Goal: Information Seeking & Learning: Learn about a topic

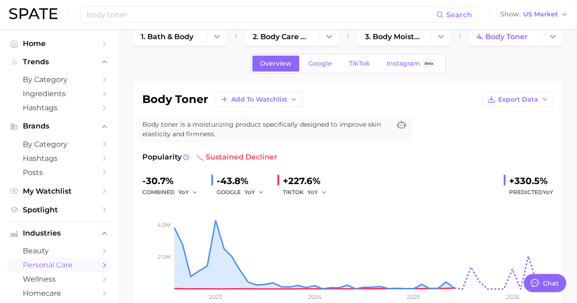
scroll to position [11, 0]
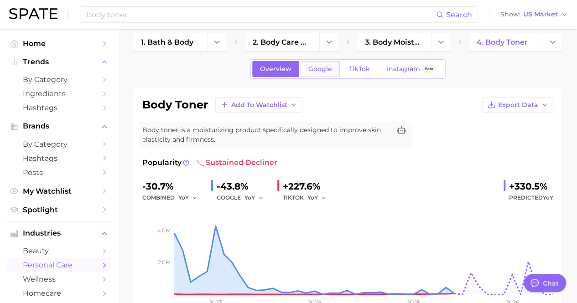
click at [325, 72] on span "Google" at bounding box center [320, 69] width 24 height 8
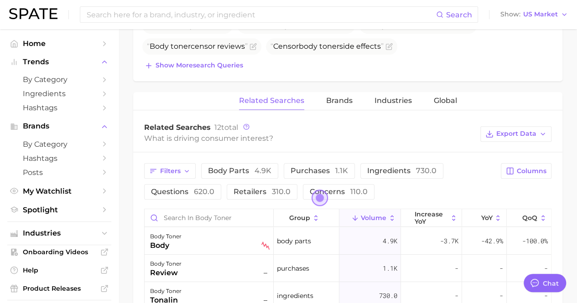
scroll to position [365, 0]
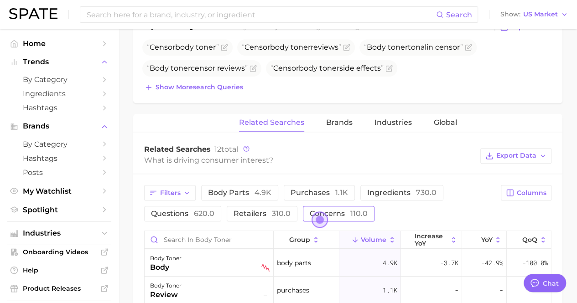
click at [350, 206] on button "concerns 110.0" at bounding box center [339, 214] width 72 height 16
click at [260, 209] on span "retailers 310.0" at bounding box center [262, 213] width 57 height 9
click at [319, 219] on span "Open the dialog" at bounding box center [320, 220] width 16 height 16
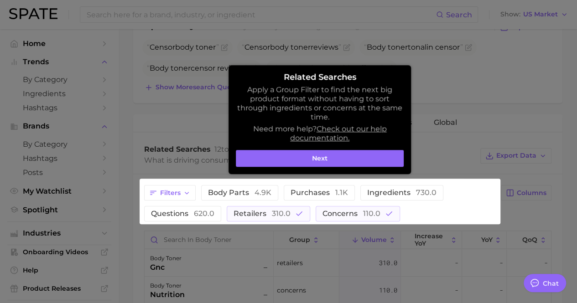
scroll to position [464, 0]
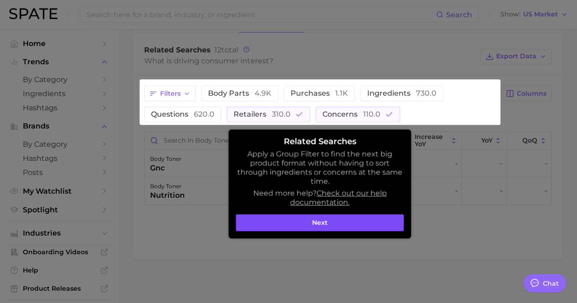
click at [320, 224] on button "Next" at bounding box center [320, 222] width 168 height 17
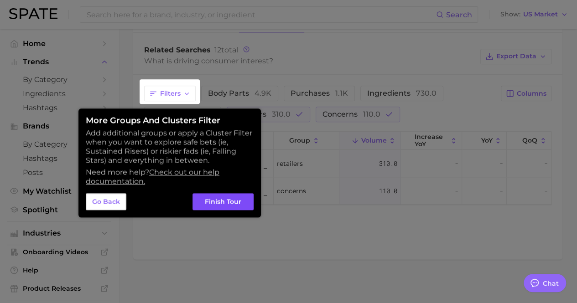
click at [240, 202] on button "Finish Tour" at bounding box center [223, 201] width 61 height 17
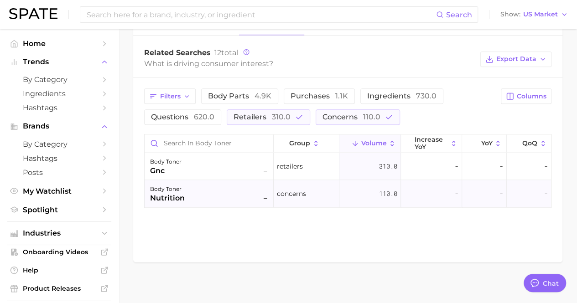
scroll to position [373, 0]
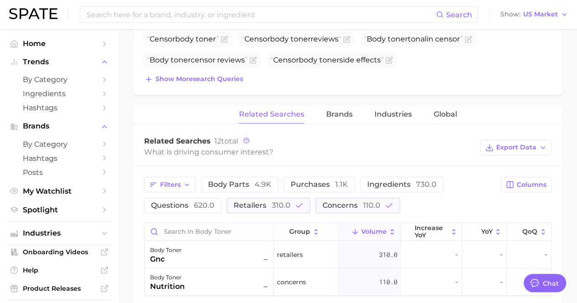
click at [334, 193] on div "Filters body parts 4.9k purchases 1.1k ingredients 730.0 questions 620.0 retail…" at bounding box center [319, 195] width 351 height 37
click at [331, 188] on button "purchases 1.1k" at bounding box center [319, 185] width 71 height 16
click at [351, 115] on div "Related Searches Brands Industries Global" at bounding box center [347, 115] width 429 height 18
click at [343, 115] on span "Brands" at bounding box center [339, 114] width 26 height 8
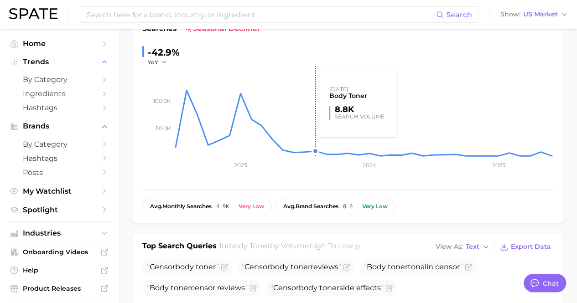
scroll to position [0, 0]
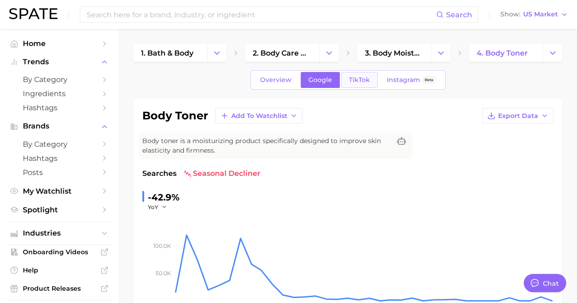
click at [349, 79] on span "TikTok" at bounding box center [359, 80] width 21 height 8
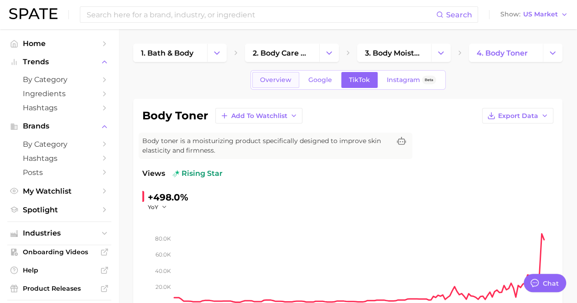
click at [270, 80] on span "Overview" at bounding box center [275, 80] width 31 height 8
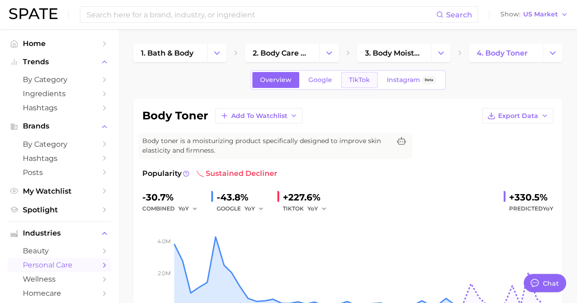
click at [363, 73] on link "TikTok" at bounding box center [359, 80] width 37 height 16
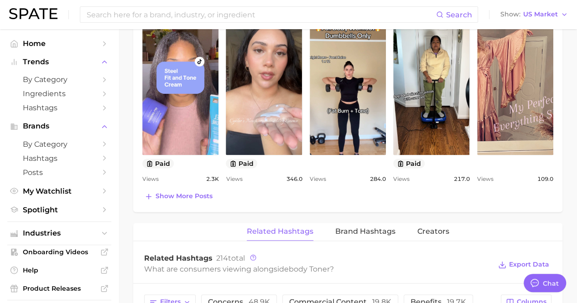
scroll to position [639, 0]
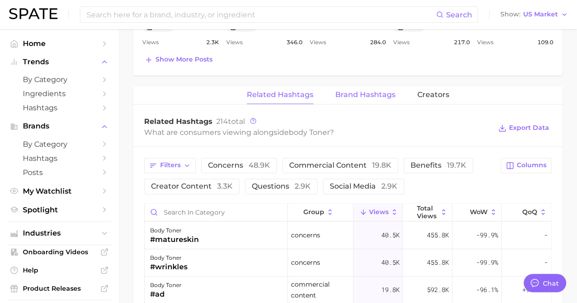
click at [360, 99] on button "Brand Hashtags" at bounding box center [365, 95] width 60 height 18
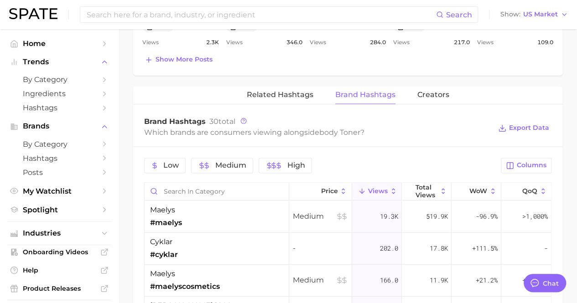
scroll to position [684, 0]
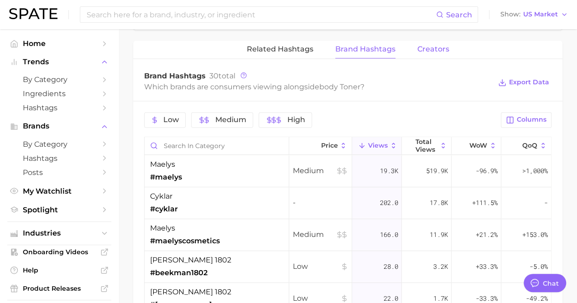
click at [430, 46] on span "Creators" at bounding box center [433, 49] width 32 height 8
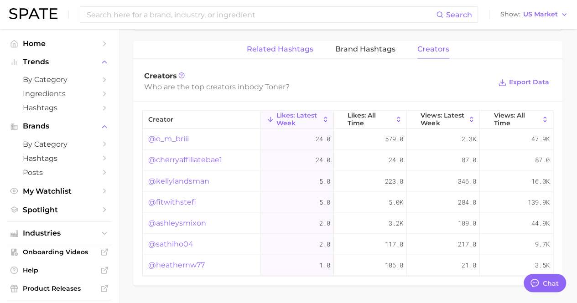
click at [301, 42] on button "Related Hashtags" at bounding box center [280, 50] width 67 height 18
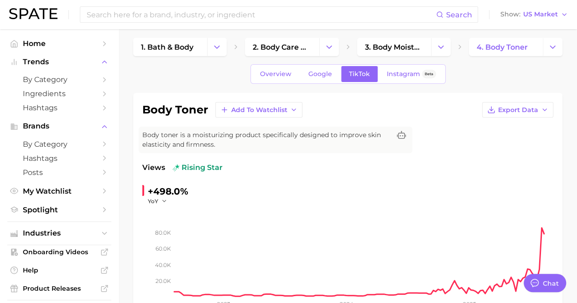
scroll to position [0, 0]
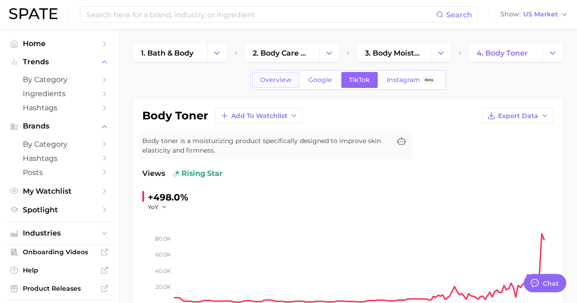
click at [290, 79] on span "Overview" at bounding box center [275, 80] width 31 height 8
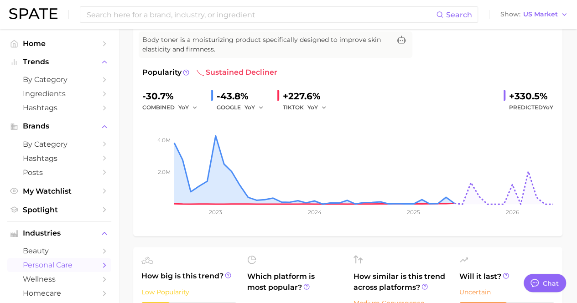
scroll to position [137, 0]
